Goal: Information Seeking & Learning: Get advice/opinions

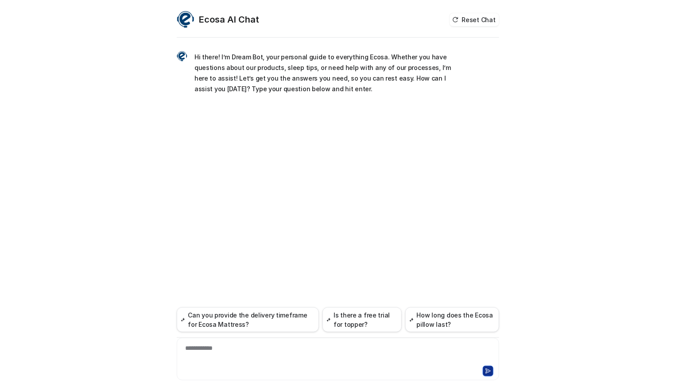
click at [254, 357] on div "**********" at bounding box center [338, 354] width 318 height 20
paste div
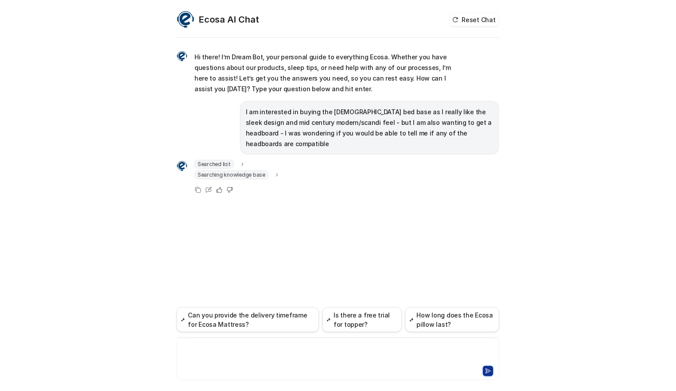
click at [275, 118] on p "I am interested in buying the [DEMOGRAPHIC_DATA] bed base as I really like the …" at bounding box center [370, 128] width 248 height 43
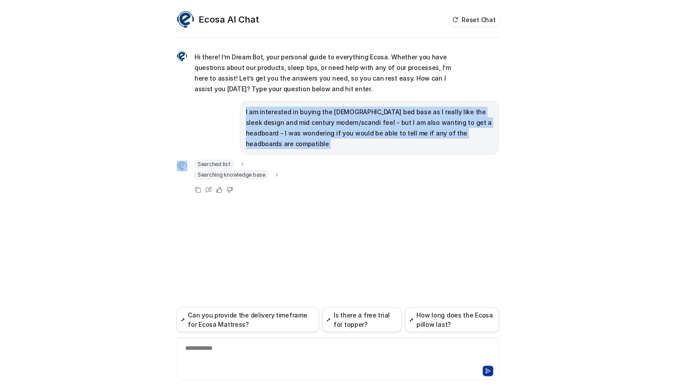
click at [275, 118] on p "I am interested in buying the [DEMOGRAPHIC_DATA] bed base as I really like the …" at bounding box center [370, 128] width 248 height 43
copy span "I am interested in buying the [DEMOGRAPHIC_DATA] bed base as I really like the …"
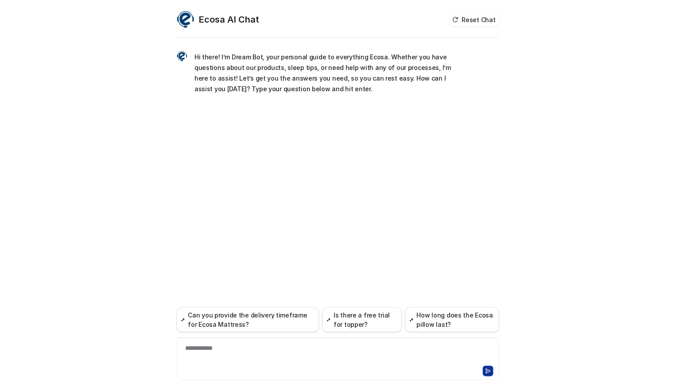
click at [267, 356] on div "**********" at bounding box center [338, 354] width 318 height 20
paste div
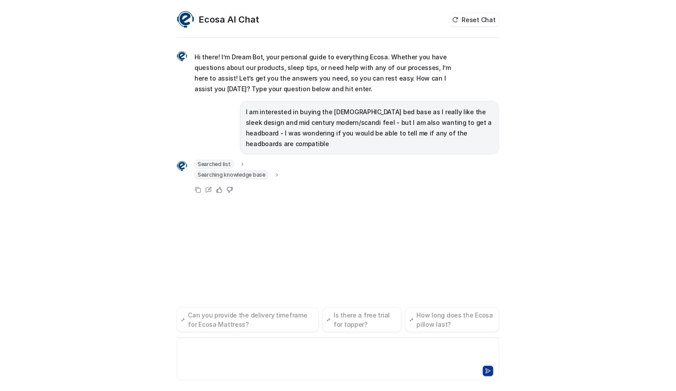
click at [261, 171] on span "Searching knowledge base" at bounding box center [232, 175] width 74 height 9
click at [273, 172] on icon at bounding box center [276, 175] width 7 height 6
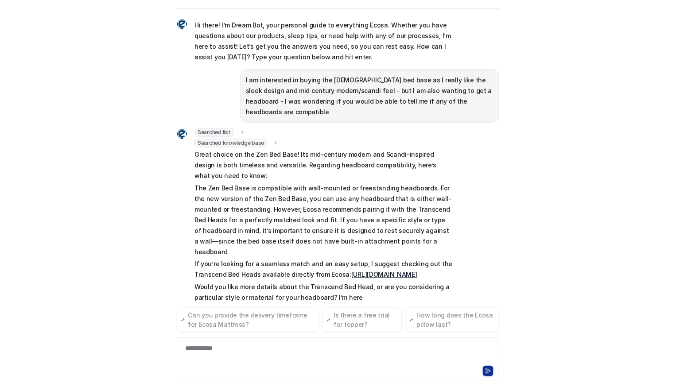
scroll to position [14, 0]
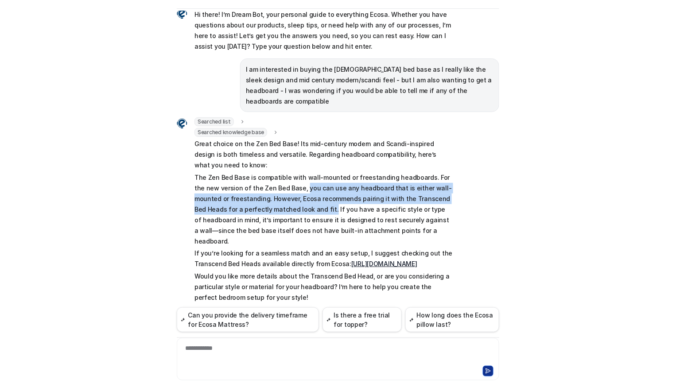
drag, startPoint x: 287, startPoint y: 177, endPoint x: 282, endPoint y: 201, distance: 24.0
click at [282, 201] on p "The Zen Bed Base is compatible with wall-mounted or freestanding headboards. Fo…" at bounding box center [324, 209] width 259 height 74
click at [387, 260] on link "https://www.ecosa.com.au/bedframe" at bounding box center [384, 264] width 66 height 8
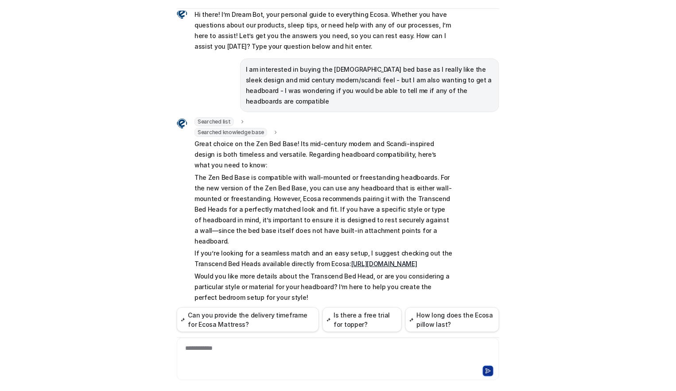
click at [308, 172] on p "The Zen Bed Base is compatible with wall-mounted or freestanding headboards. Fo…" at bounding box center [324, 209] width 259 height 74
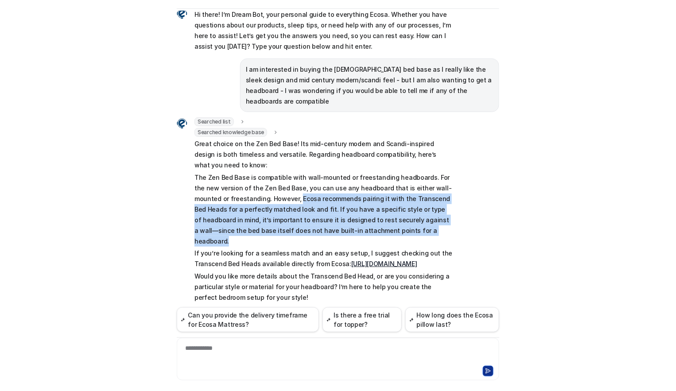
drag, startPoint x: 371, startPoint y: 219, endPoint x: 267, endPoint y: 188, distance: 108.5
click at [267, 188] on p "The Zen Bed Base is compatible with wall-mounted or freestanding headboards. Fo…" at bounding box center [324, 209] width 259 height 74
copy p "Ecosa recommends pairing it with the Transcend Bed Heads for a perfectly matche…"
drag, startPoint x: 459, startPoint y: 241, endPoint x: 185, endPoint y: 233, distance: 274.4
click at [185, 233] on div "Searched list url : "https://www.ecosa.com.au/module/ecosafeeds/Feeds?feedid=34…" at bounding box center [338, 217] width 323 height 201
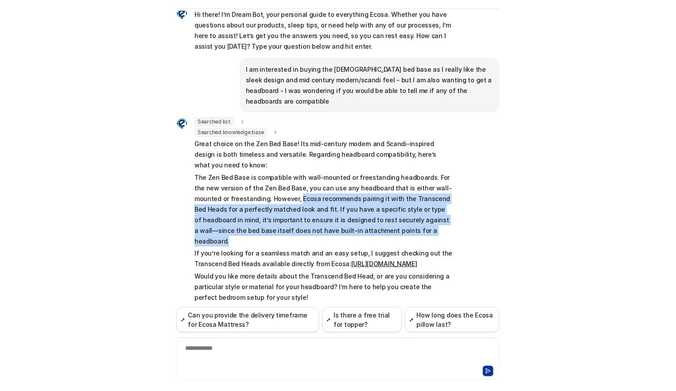
copy p "If you’re looking for a seamless match and an easy setup, I suggest checking ou…"
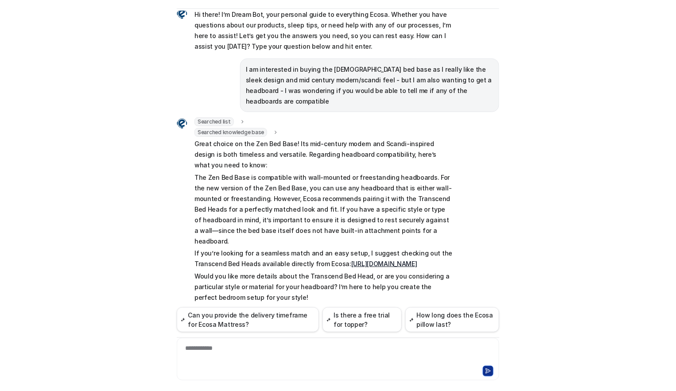
click at [390, 212] on p "The Zen Bed Base is compatible with wall-mounted or freestanding headboards. Fo…" at bounding box center [324, 209] width 259 height 74
drag, startPoint x: 374, startPoint y: 187, endPoint x: 435, endPoint y: 191, distance: 60.8
click at [435, 191] on p "The Zen Bed Base is compatible with wall-mounted or freestanding headboards. Fo…" at bounding box center [324, 209] width 259 height 74
copy p "Transcend Bed Head"
click at [304, 363] on div at bounding box center [338, 354] width 318 height 20
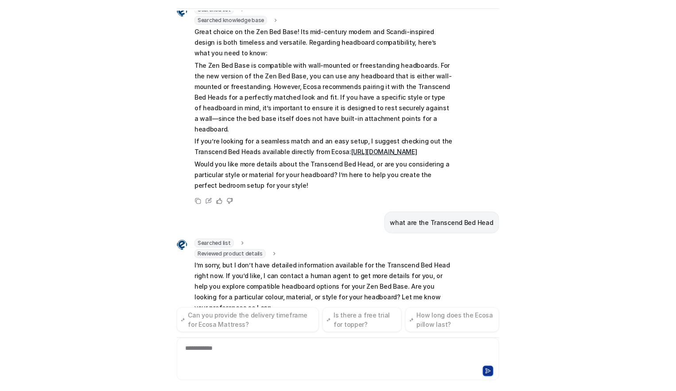
scroll to position [136, 0]
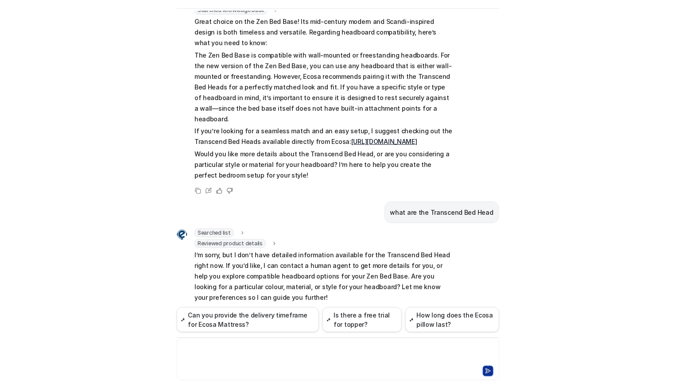
click at [431, 207] on p "what are the Transcend Bed Head" at bounding box center [441, 212] width 103 height 11
copy span "what are the Transcend Bed Head"
click at [291, 353] on div "**********" at bounding box center [338, 354] width 318 height 20
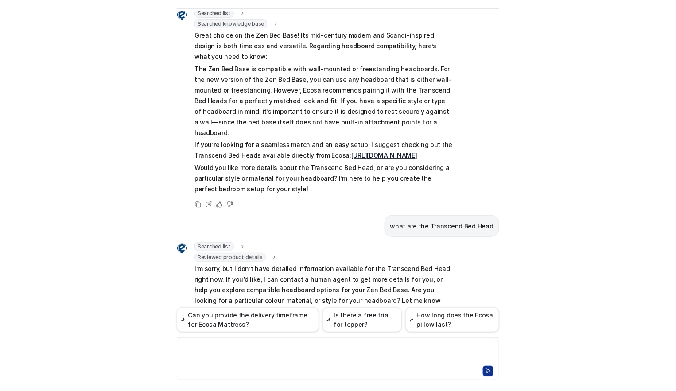
scroll to position [62, 0]
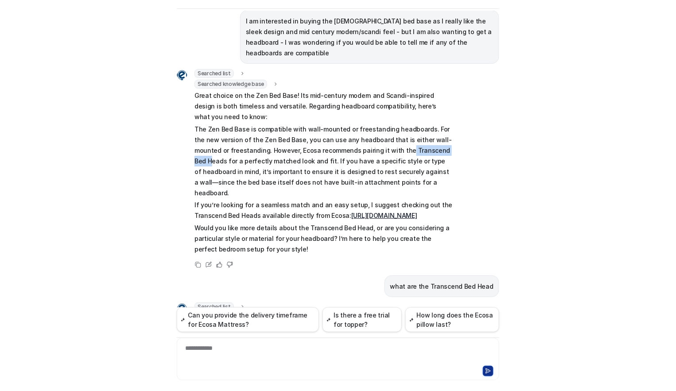
drag, startPoint x: 396, startPoint y: 138, endPoint x: 423, endPoint y: 137, distance: 27.5
click at [423, 137] on p "The Zen Bed Base is compatible with wall-mounted or freestanding headboards. Fo…" at bounding box center [324, 161] width 259 height 74
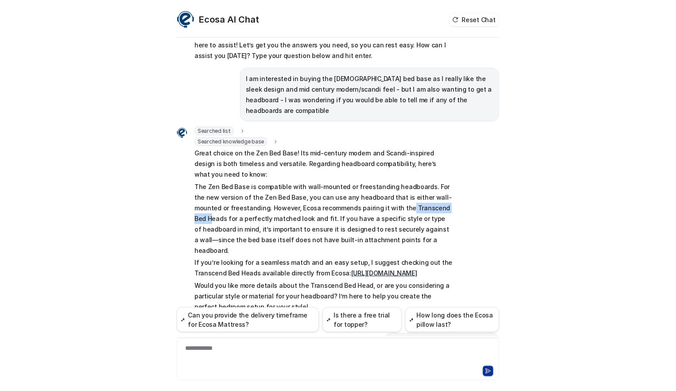
scroll to position [49, 0]
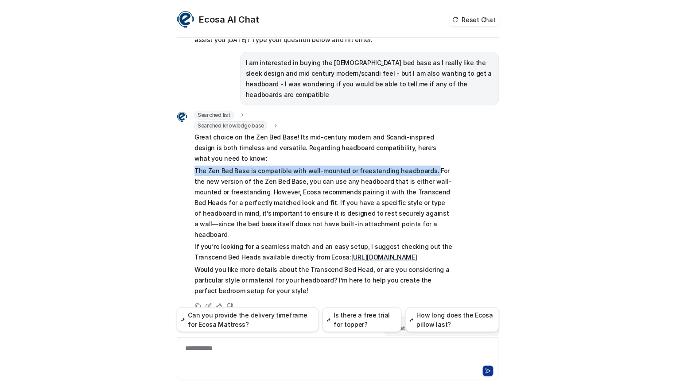
drag, startPoint x: 421, startPoint y: 158, endPoint x: 191, endPoint y: 163, distance: 229.6
click at [195, 166] on p "The Zen Bed Base is compatible with wall-mounted or freestanding headboards. Fo…" at bounding box center [324, 203] width 259 height 74
copy p "The Zen Bed Base is compatible with wall-mounted or freestanding headboards."
click at [406, 166] on p "The Zen Bed Base is compatible with wall-mounted or freestanding headboards. Fo…" at bounding box center [324, 203] width 259 height 74
drag, startPoint x: 418, startPoint y: 160, endPoint x: 189, endPoint y: 161, distance: 229.1
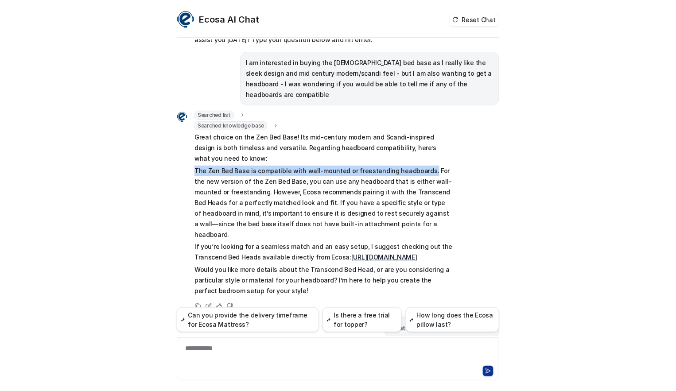
click at [189, 161] on div "Searched list url : "https://www.ecosa.com.au/module/ecosafeeds/Feeds?feedid=34…" at bounding box center [315, 204] width 277 height 187
copy p "The Zen Bed Base is compatible with wall-mounted or freestanding headboards."
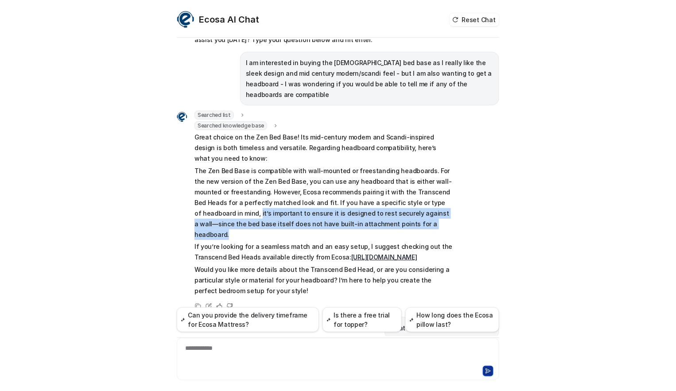
drag, startPoint x: 191, startPoint y: 203, endPoint x: 380, endPoint y: 211, distance: 189.0
click at [380, 211] on p "The Zen Bed Base is compatible with wall-mounted or freestanding headboards. Fo…" at bounding box center [324, 203] width 259 height 74
copy p "it’s important to ensure it is designed to rest securely against a wall—since t…"
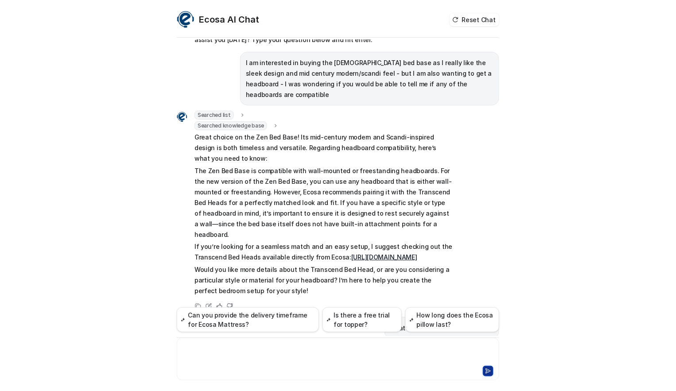
click at [234, 351] on div at bounding box center [338, 354] width 318 height 20
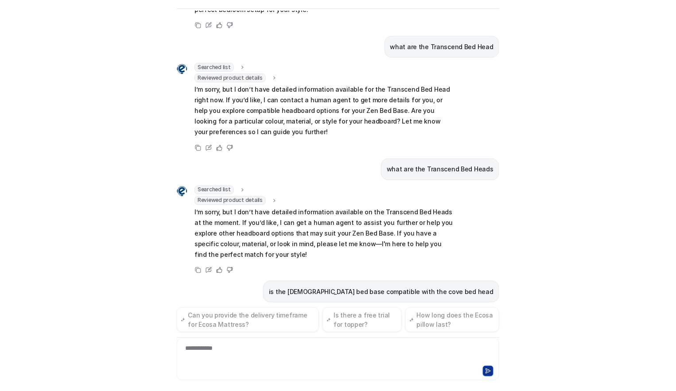
scroll to position [317, 0]
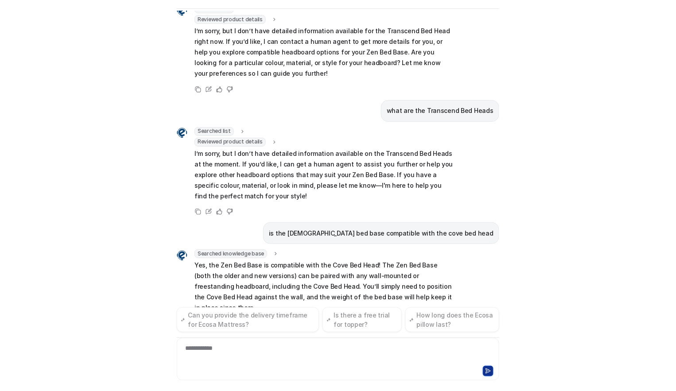
click at [80, 260] on div "Ecosa AI Chat Reset Chat Hi there! I’m Dream Bot, your personal guide to everyt…" at bounding box center [338, 195] width 676 height 391
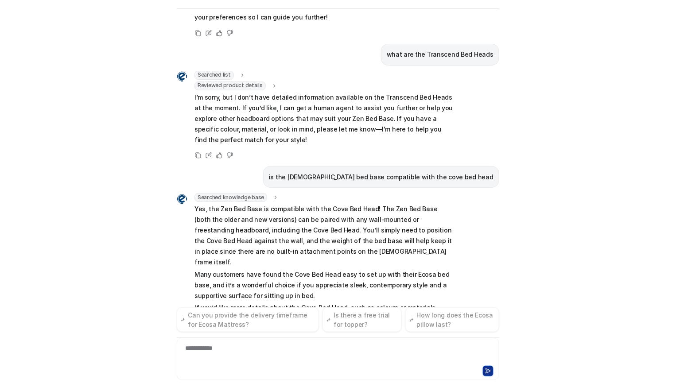
scroll to position [427, 0]
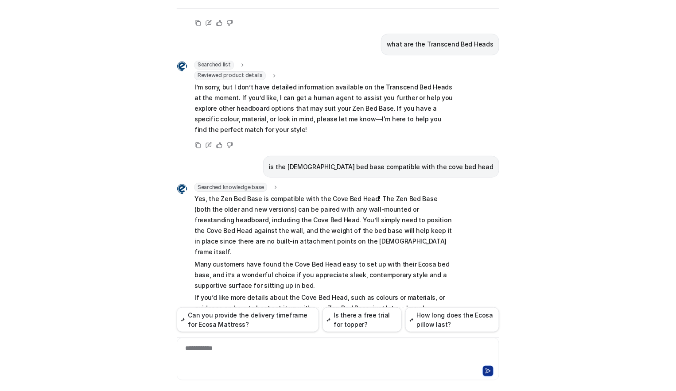
click at [80, 264] on div "Ecosa AI Chat Reset Chat Hi there! I’m Dream Bot, your personal guide to everyt…" at bounding box center [338, 195] width 676 height 391
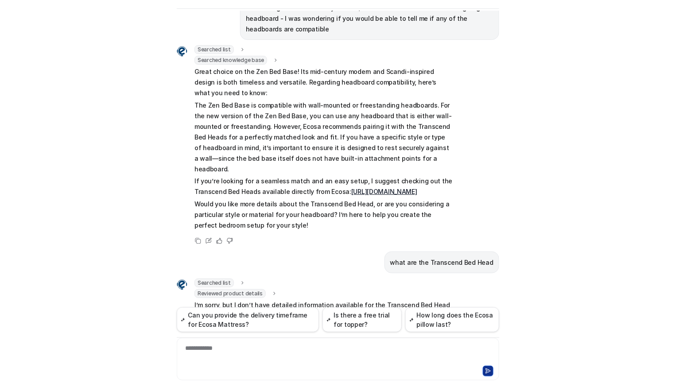
scroll to position [82, 0]
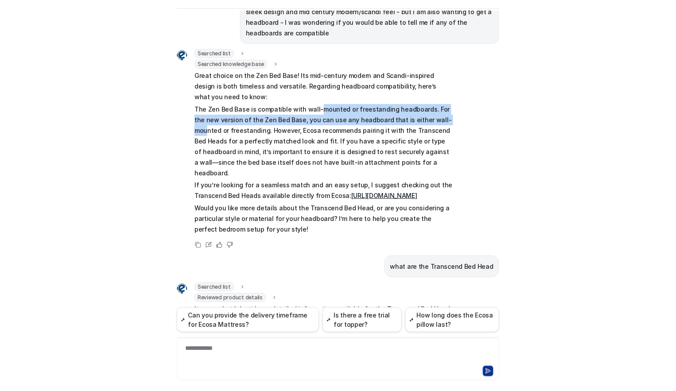
drag, startPoint x: 313, startPoint y: 94, endPoint x: 431, endPoint y: 109, distance: 118.9
click at [431, 109] on p "The Zen Bed Base is compatible with wall-mounted or freestanding headboards. Fo…" at bounding box center [324, 141] width 259 height 74
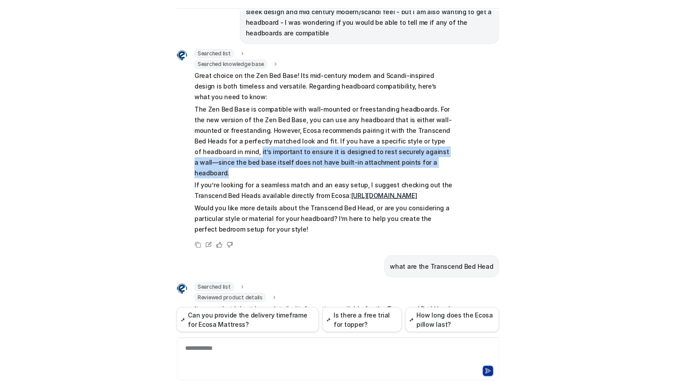
drag, startPoint x: 199, startPoint y: 137, endPoint x: 377, endPoint y: 146, distance: 178.4
click at [377, 146] on div "Searched list url : "https://www.ecosa.com.au/module/ecosafeeds/Feeds?feedid=34…" at bounding box center [315, 142] width 277 height 187
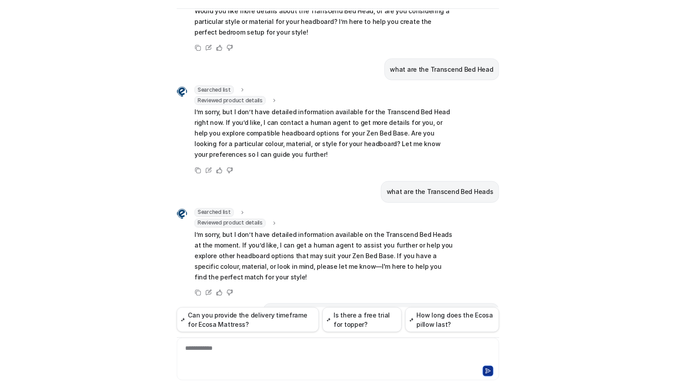
scroll to position [427, 0]
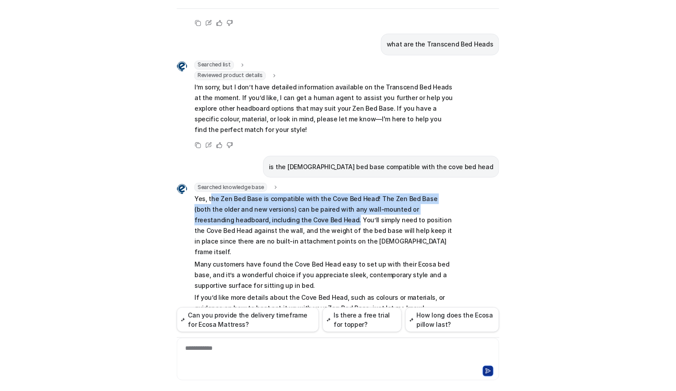
drag, startPoint x: 206, startPoint y: 176, endPoint x: 276, endPoint y: 199, distance: 72.6
click at [276, 199] on p "Yes, the Zen Bed Base is compatible with the Cove Bed Head! The Zen Bed Base (b…" at bounding box center [324, 226] width 259 height 64
copy p "he Zen Bed Base is compatible with the Cove Bed Head! The Zen Bed Base (both th…"
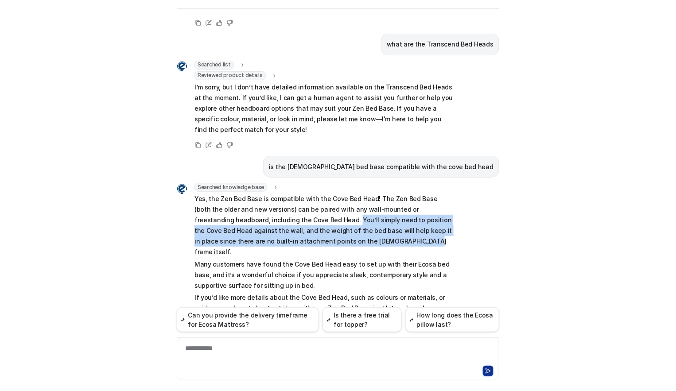
drag, startPoint x: 277, startPoint y: 196, endPoint x: 333, endPoint y: 219, distance: 60.4
click at [333, 219] on p "Yes, the Zen Bed Base is compatible with the Cove Bed Head! The Zen Bed Base (b…" at bounding box center [324, 226] width 259 height 64
copy p "You’ll simply need to position the Cove Bed Head against the wall, and the weig…"
click at [44, 263] on div "Ecosa AI Chat Reset Chat Hi there! I’m Dream Bot, your personal guide to everyt…" at bounding box center [338, 195] width 676 height 391
